Goal: Task Accomplishment & Management: Use online tool/utility

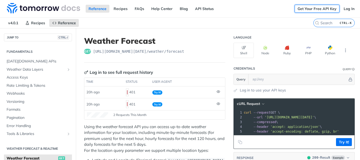
click at [298, 10] on link "Get Your Free API Key" at bounding box center [316, 9] width 45 height 8
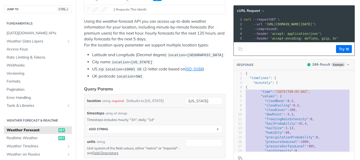
type textarea "{ "time": "2025-02-09T08:05:00Z", "values": { "cloudBase": 0.2, "cloudCeiling":…"
drag, startPoint x: 261, startPoint y: 105, endPoint x: 238, endPoint y: 91, distance: 27.3
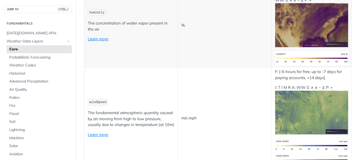
scroll to position [421, 0]
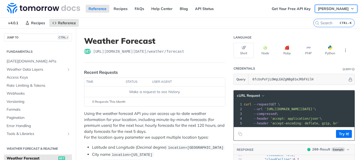
click at [326, 8] on span "[PERSON_NAME]" at bounding box center [332, 8] width 31 height 5
click at [319, 11] on span "[PERSON_NAME]" at bounding box center [332, 8] width 31 height 5
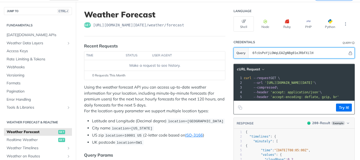
click at [243, 50] on section "Query 6fcUsPoYjLOWqLEAZgNBg01eJRbFXilH" at bounding box center [293, 52] width 121 height 11
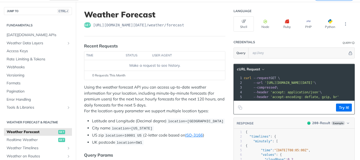
scroll to position [0, 26]
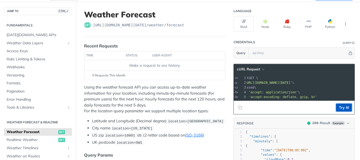
click at [336, 111] on button "Try It!" at bounding box center [344, 107] width 16 height 8
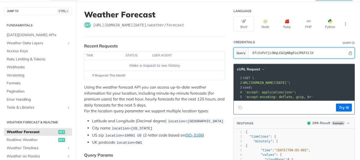
type input "6fcUsPoYjLOWqLEAZgNBg01eJRbFXilH"
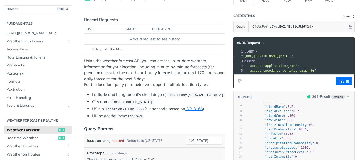
scroll to position [0, 0]
click at [256, 57] on span "'[URL][DOMAIN_NAME][DATE]'" at bounding box center [231, 56] width 49 height 4
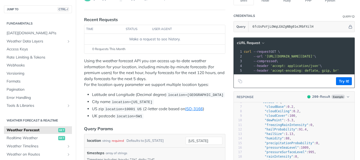
click at [264, 56] on span "'[URL][DOMAIN_NAME][DATE]'" at bounding box center [288, 56] width 49 height 4
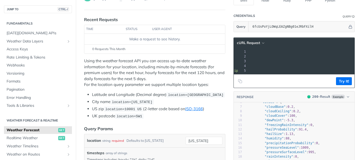
drag, startPoint x: 260, startPoint y: 56, endPoint x: 345, endPoint y: 56, distance: 85.5
click at [222, 56] on span "'[URL][DOMAIN_NAME][DATE]'" at bounding box center [197, 56] width 49 height 4
copy span "'[URL][DOMAIN_NAME][DATE]'"
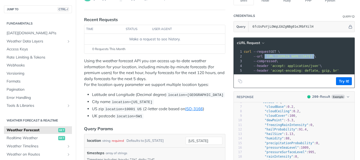
copy span "'[URL][DOMAIN_NAME][DATE]'"
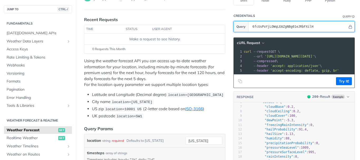
drag, startPoint x: 317, startPoint y: 26, endPoint x: 191, endPoint y: 28, distance: 126.6
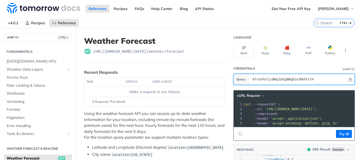
drag, startPoint x: 312, startPoint y: 80, endPoint x: 216, endPoint y: 82, distance: 95.3
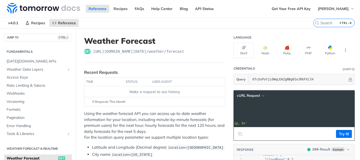
scroll to position [0, 0]
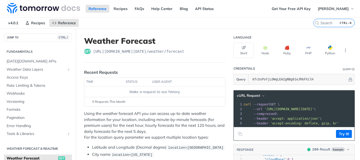
drag, startPoint x: 344, startPoint y: 109, endPoint x: 261, endPoint y: 108, distance: 82.7
click at [264, 108] on span "'[URL][DOMAIN_NAME][DATE]'" at bounding box center [288, 109] width 49 height 4
copy span "[URL][DOMAIN_NAME][DATE]"
click at [264, 108] on span "'[URL][DOMAIN_NAME][DATE]'" at bounding box center [288, 109] width 49 height 4
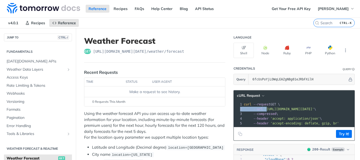
drag, startPoint x: 260, startPoint y: 108, endPoint x: 359, endPoint y: 105, distance: 99.3
click at [359, 105] on div "Jump to Content Reference Recipes FAQs Help Center Blog API Status Recipes Refe…" at bounding box center [180, 80] width 360 height 160
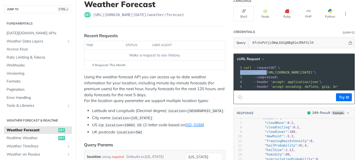
scroll to position [26, 0]
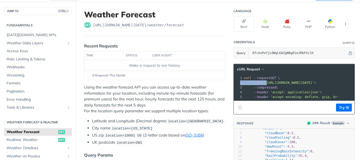
click at [264, 82] on span "'[URL][DOMAIN_NAME][DATE]'" at bounding box center [288, 83] width 49 height 4
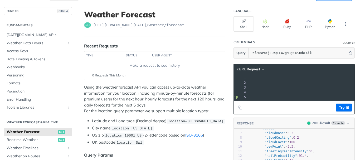
drag, startPoint x: 260, startPoint y: 82, endPoint x: 343, endPoint y: 83, distance: 82.9
click at [222, 83] on span "'[URL][DOMAIN_NAME][DATE]'" at bounding box center [197, 83] width 49 height 4
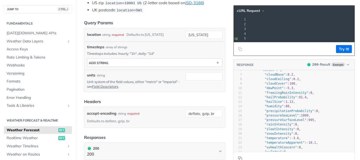
scroll to position [0, 0]
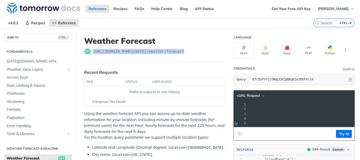
drag, startPoint x: 182, startPoint y: 50, endPoint x: 91, endPoint y: 49, distance: 91.1
click at [91, 49] on div "get [URL][DOMAIN_NAME][DATE] /weather/forecast" at bounding box center [154, 51] width 141 height 5
copy div "[URL][DOMAIN_NAME][DATE] /weather/forecast"
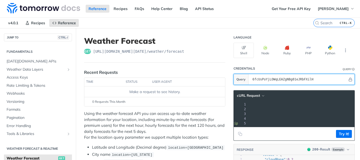
click at [242, 82] on section "Query 6fcUsPoYjLOWqLEAZgNBg01eJRbFXilH" at bounding box center [293, 79] width 121 height 11
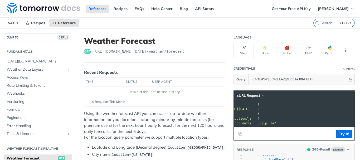
scroll to position [0, 95]
drag, startPoint x: 260, startPoint y: 108, endPoint x: 345, endPoint y: 109, distance: 84.5
click at [222, 109] on span "'[URL][DOMAIN_NAME][DATE]'" at bounding box center [197, 109] width 49 height 4
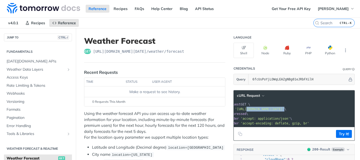
scroll to position [0, 0]
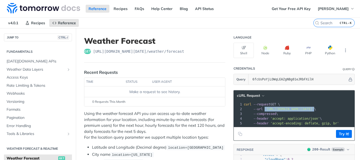
drag, startPoint x: 346, startPoint y: 109, endPoint x: 258, endPoint y: 110, distance: 87.4
click at [258, 110] on span "--url '[URL][DOMAIN_NAME][DATE]' \" at bounding box center [279, 109] width 72 height 4
copy span "'[URL][DOMAIN_NAME][DATE]'"
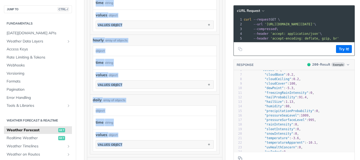
scroll to position [516, 0]
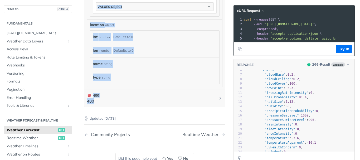
drag, startPoint x: 83, startPoint y: 37, endPoint x: 117, endPoint y: 113, distance: 82.6
copy article "Weather Forecast get [URL][DOMAIN_NAME][DATE] /weather/forecast Recent Requests…"
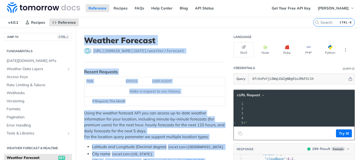
scroll to position [0, 0]
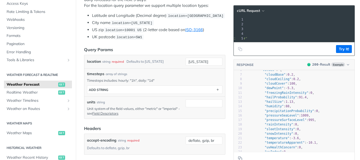
scroll to position [79, 0]
